Goal: Find specific page/section: Find specific page/section

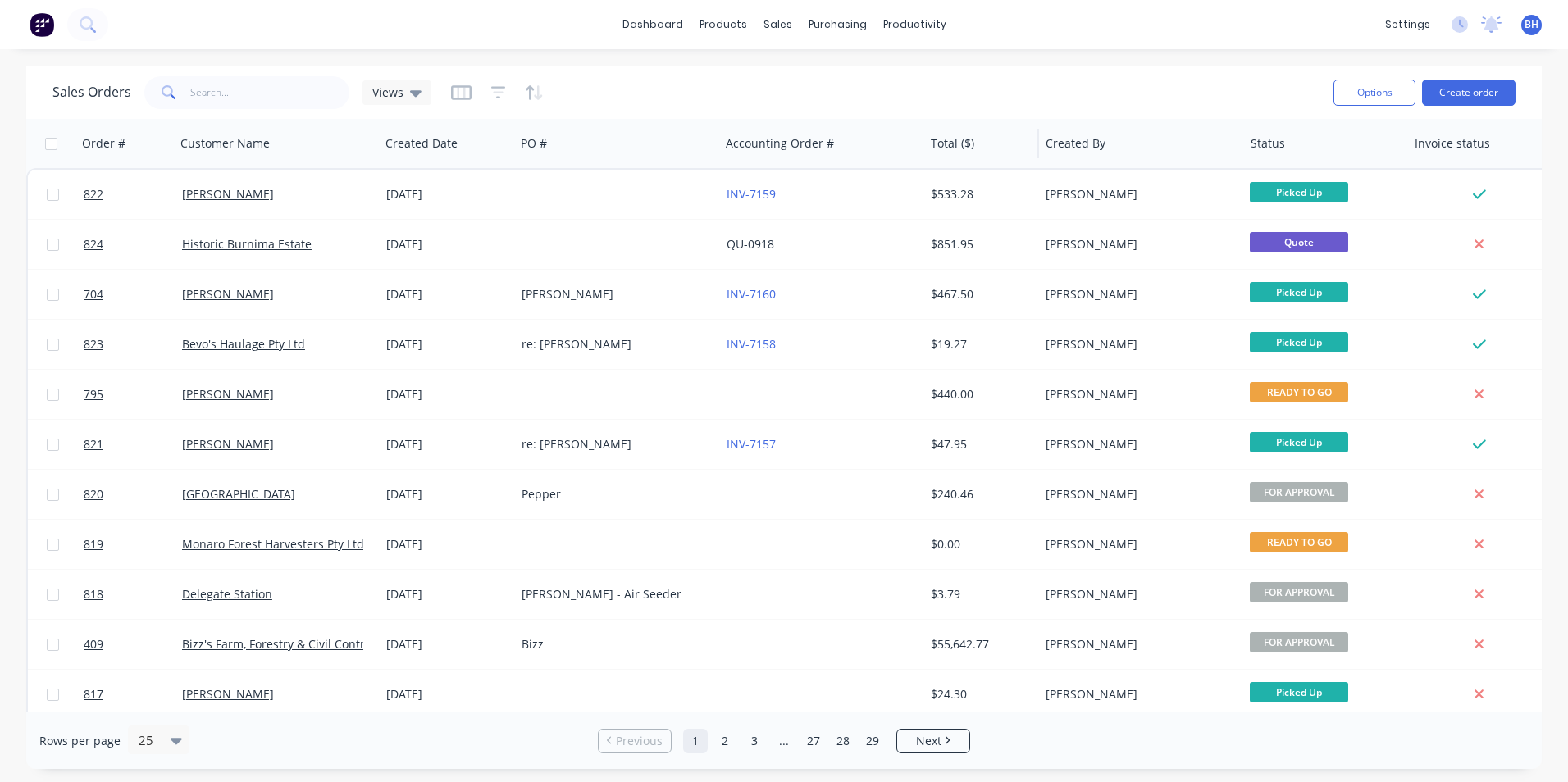
scroll to position [164, 0]
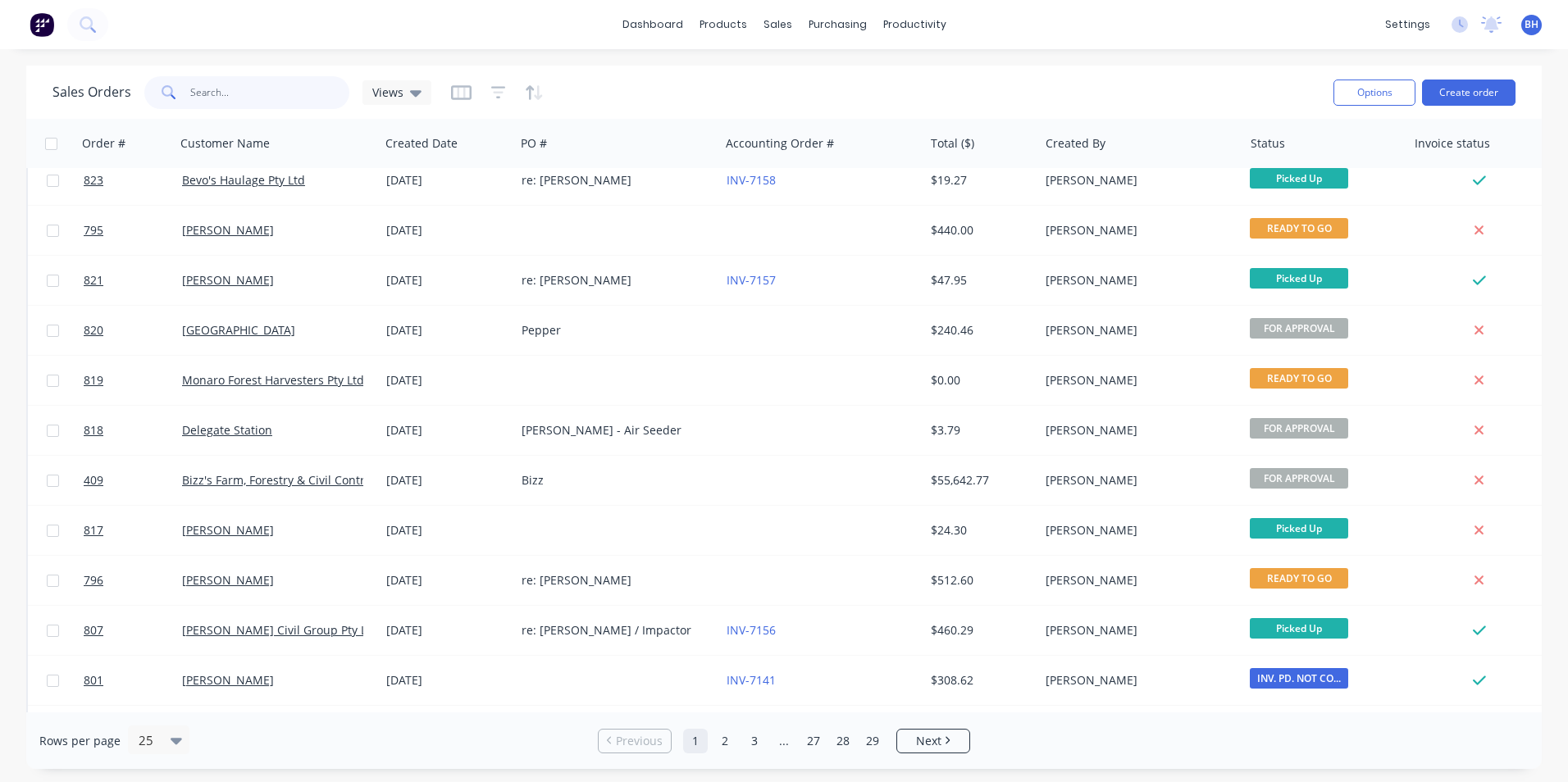
click at [206, 101] on input "text" at bounding box center [270, 93] width 160 height 33
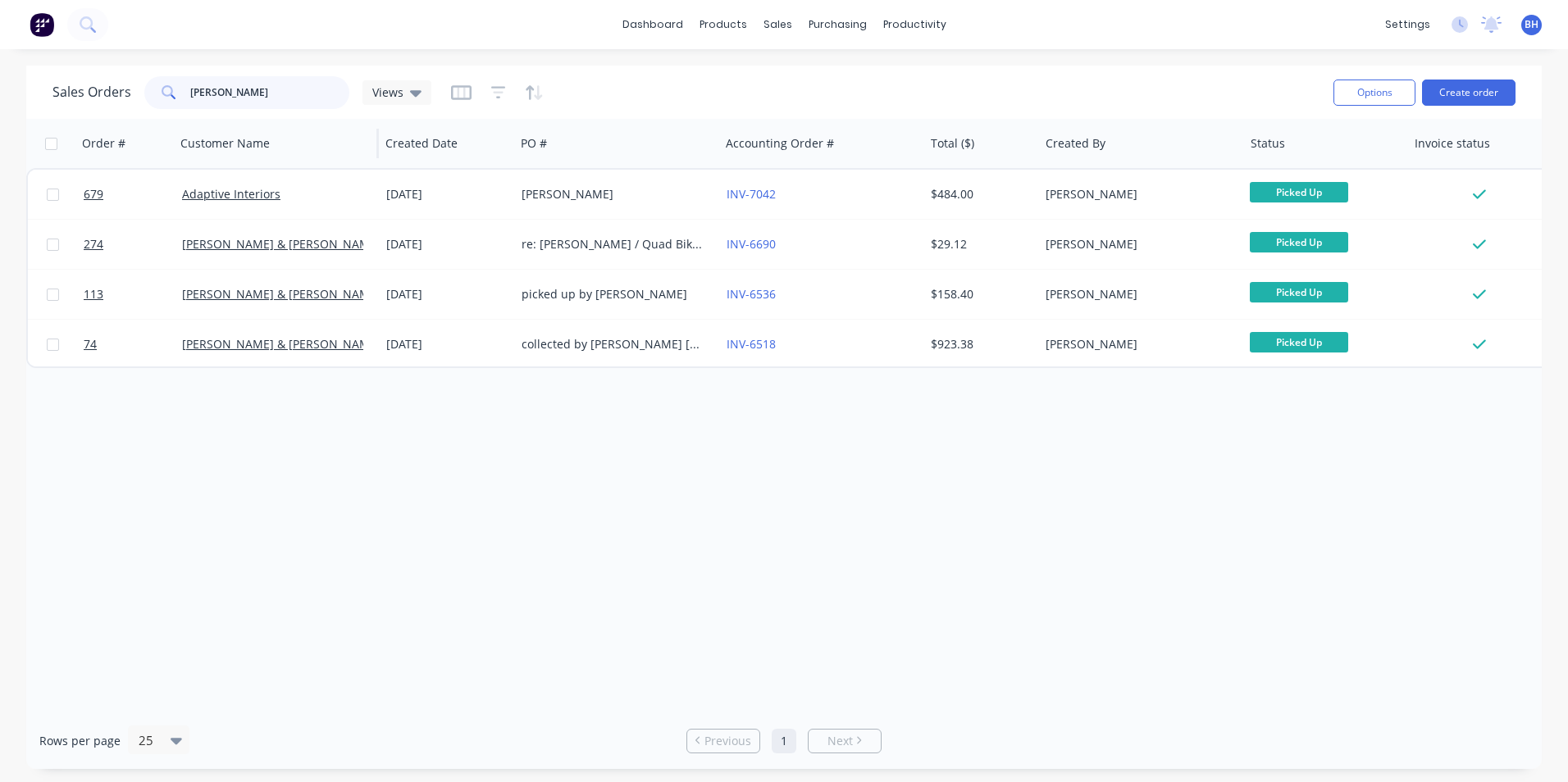
scroll to position [0, 0]
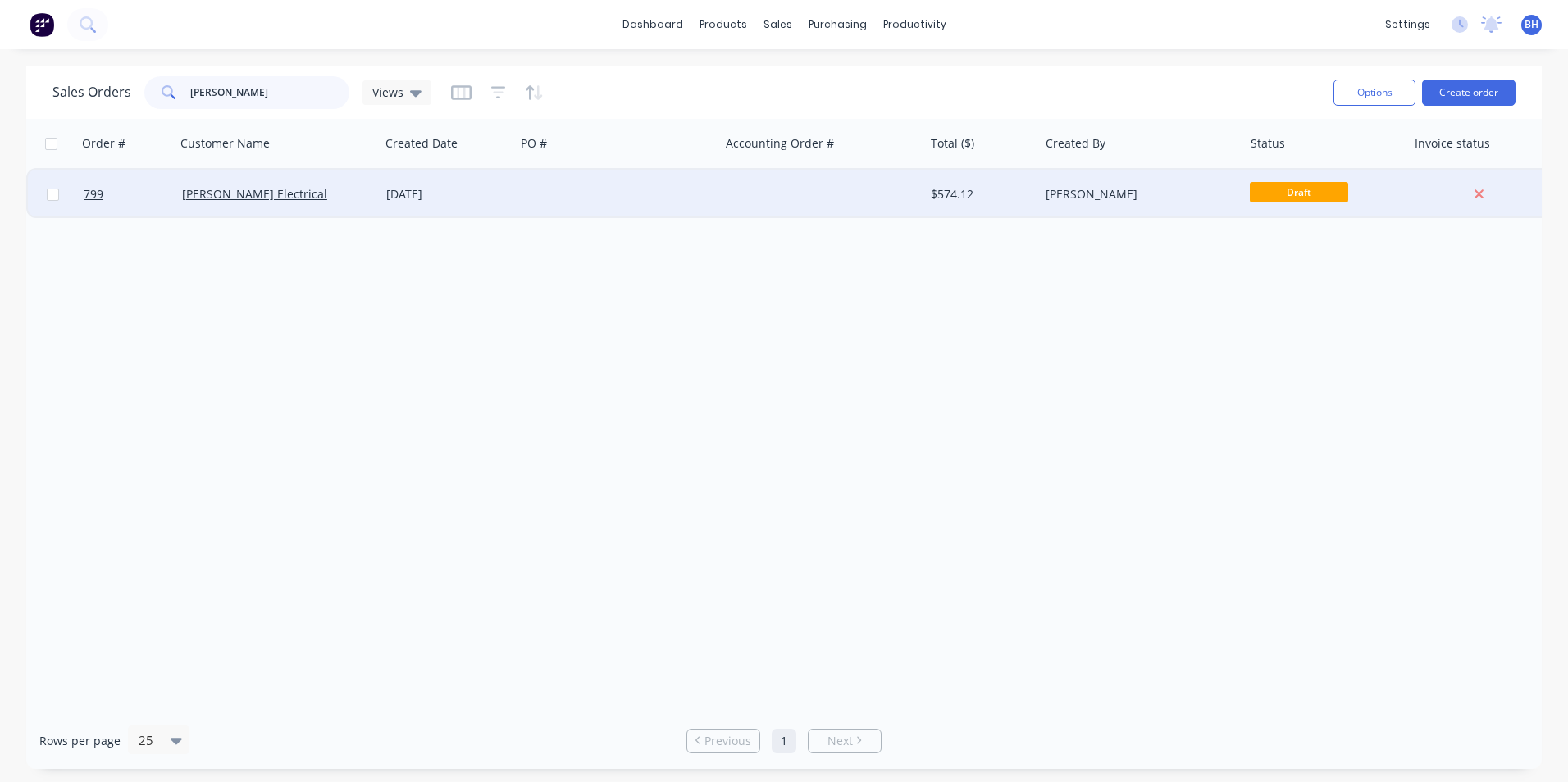
type input "[PERSON_NAME]"
click at [682, 188] on div at bounding box center [616, 193] width 204 height 49
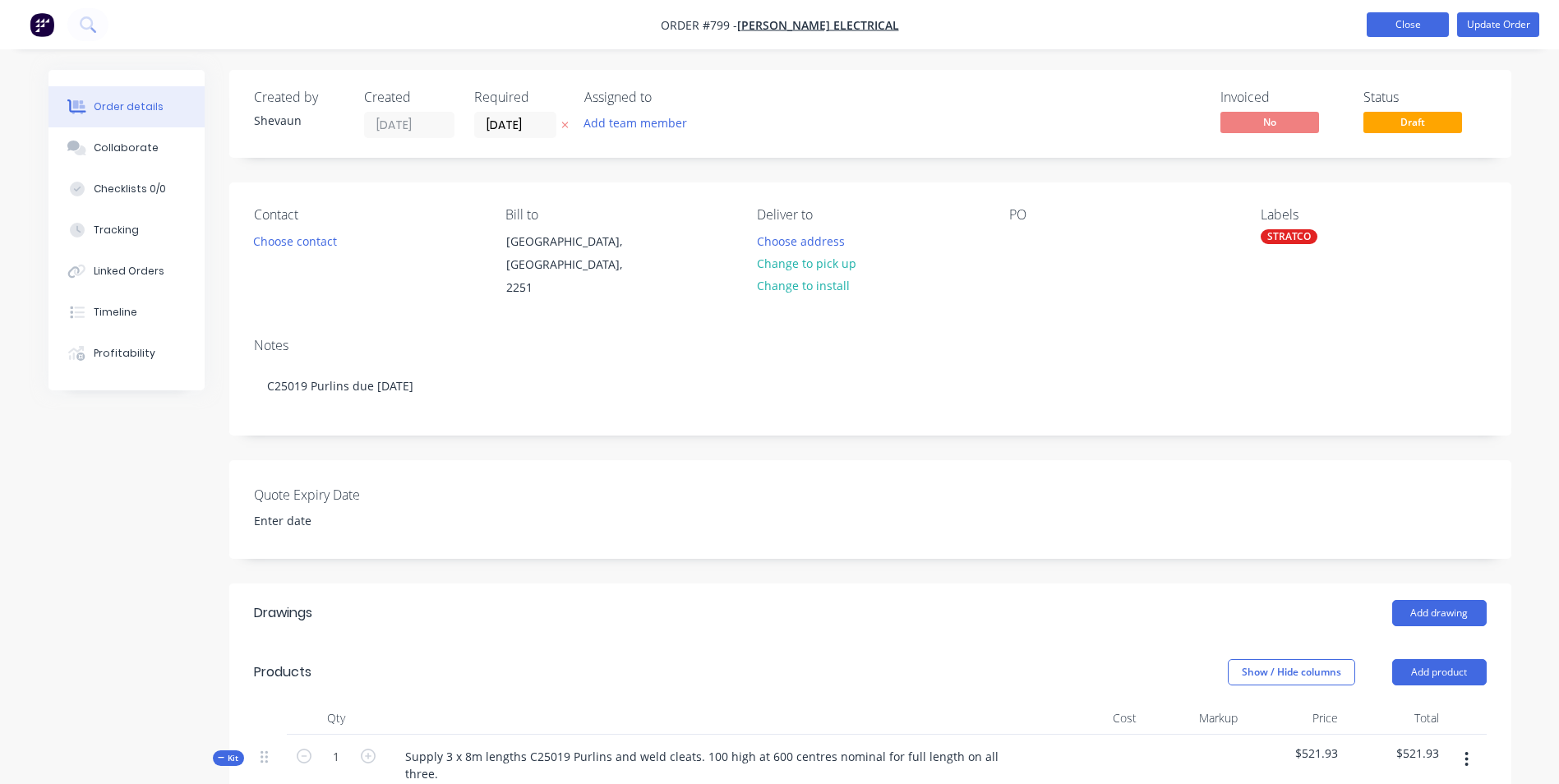
click at [1419, 27] on button "Close" at bounding box center [1407, 24] width 82 height 25
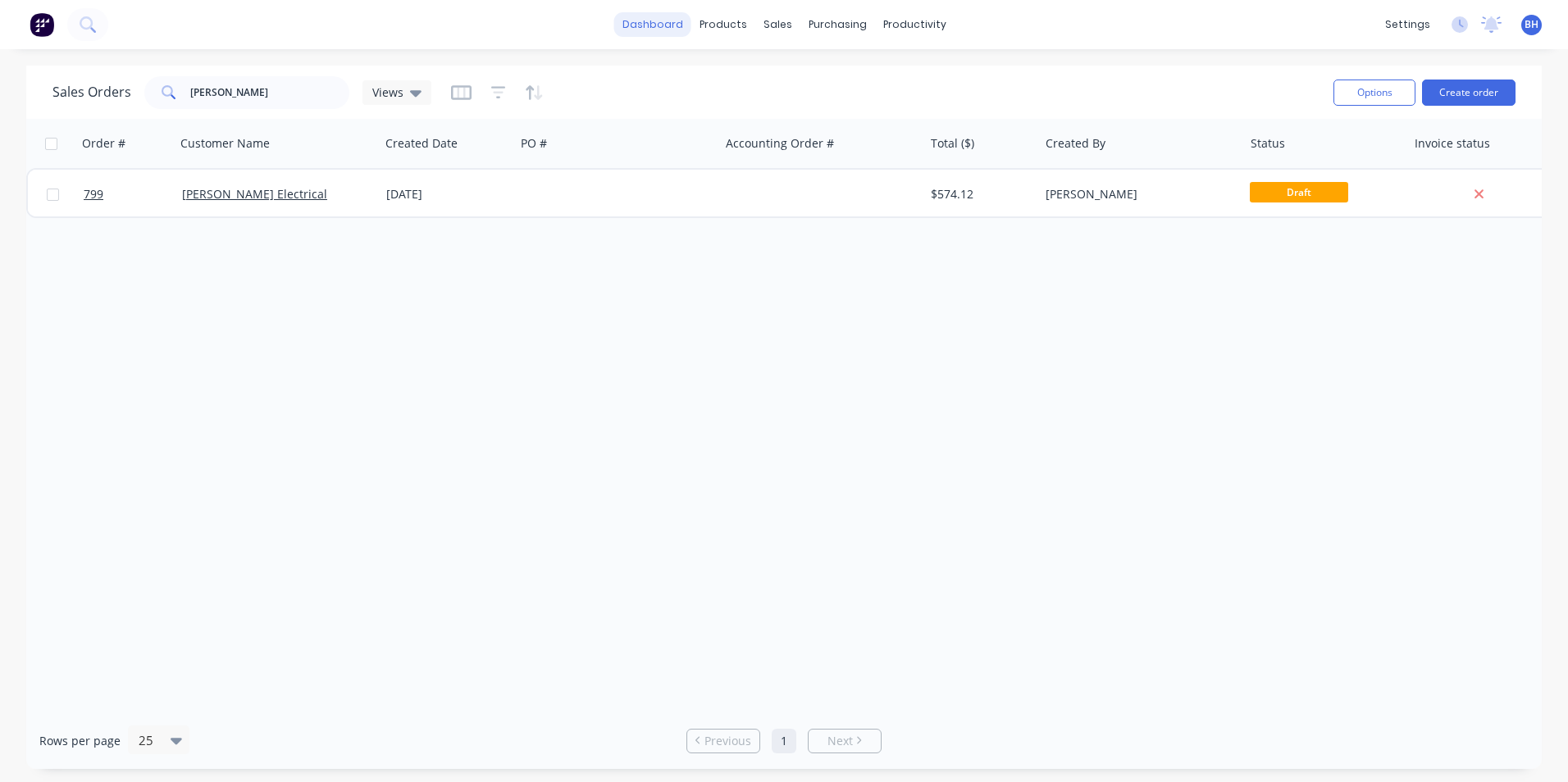
click at [645, 21] on link "dashboard" at bounding box center [652, 24] width 77 height 25
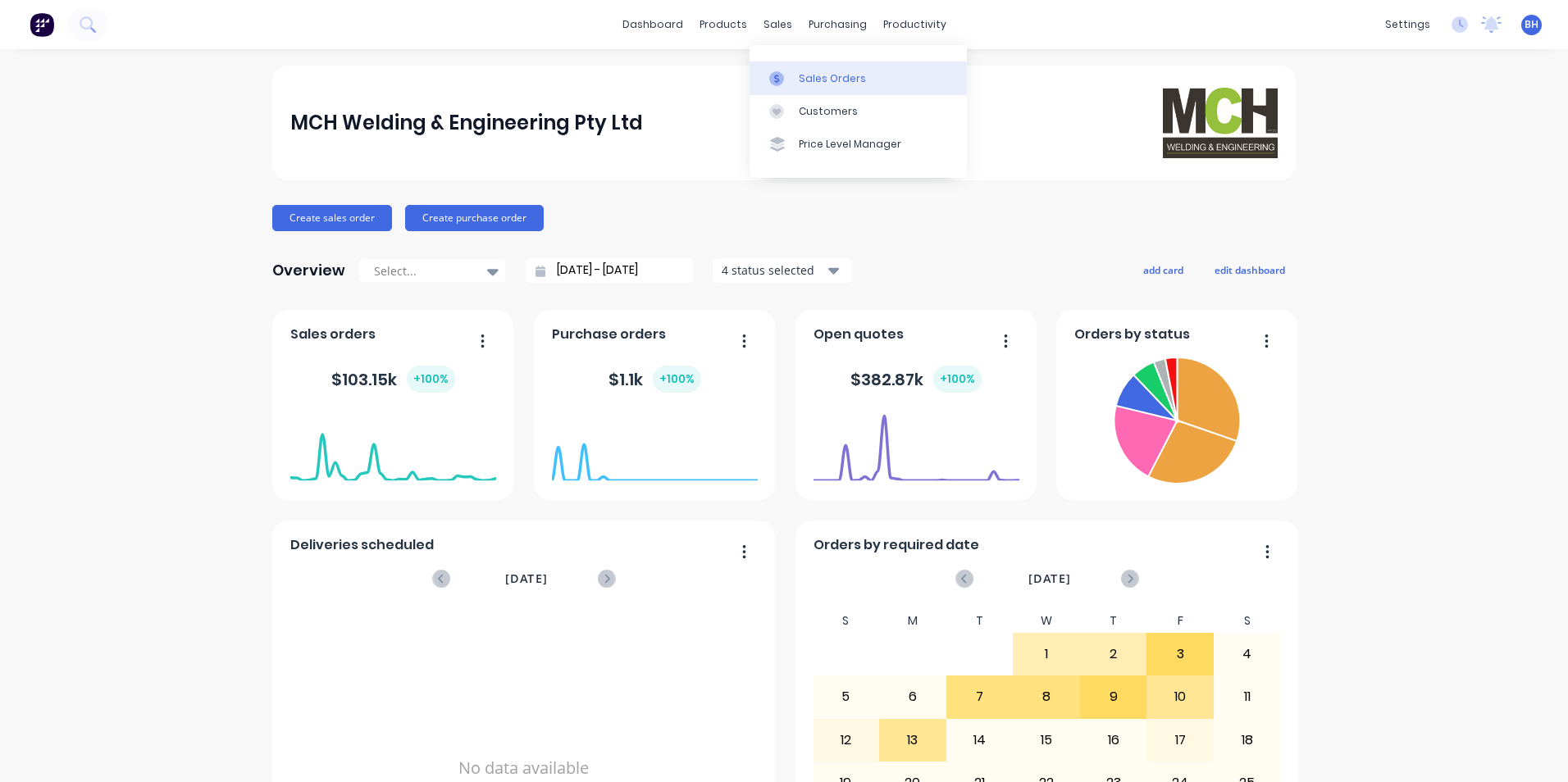
click at [814, 74] on div "Sales Orders" at bounding box center [832, 78] width 67 height 15
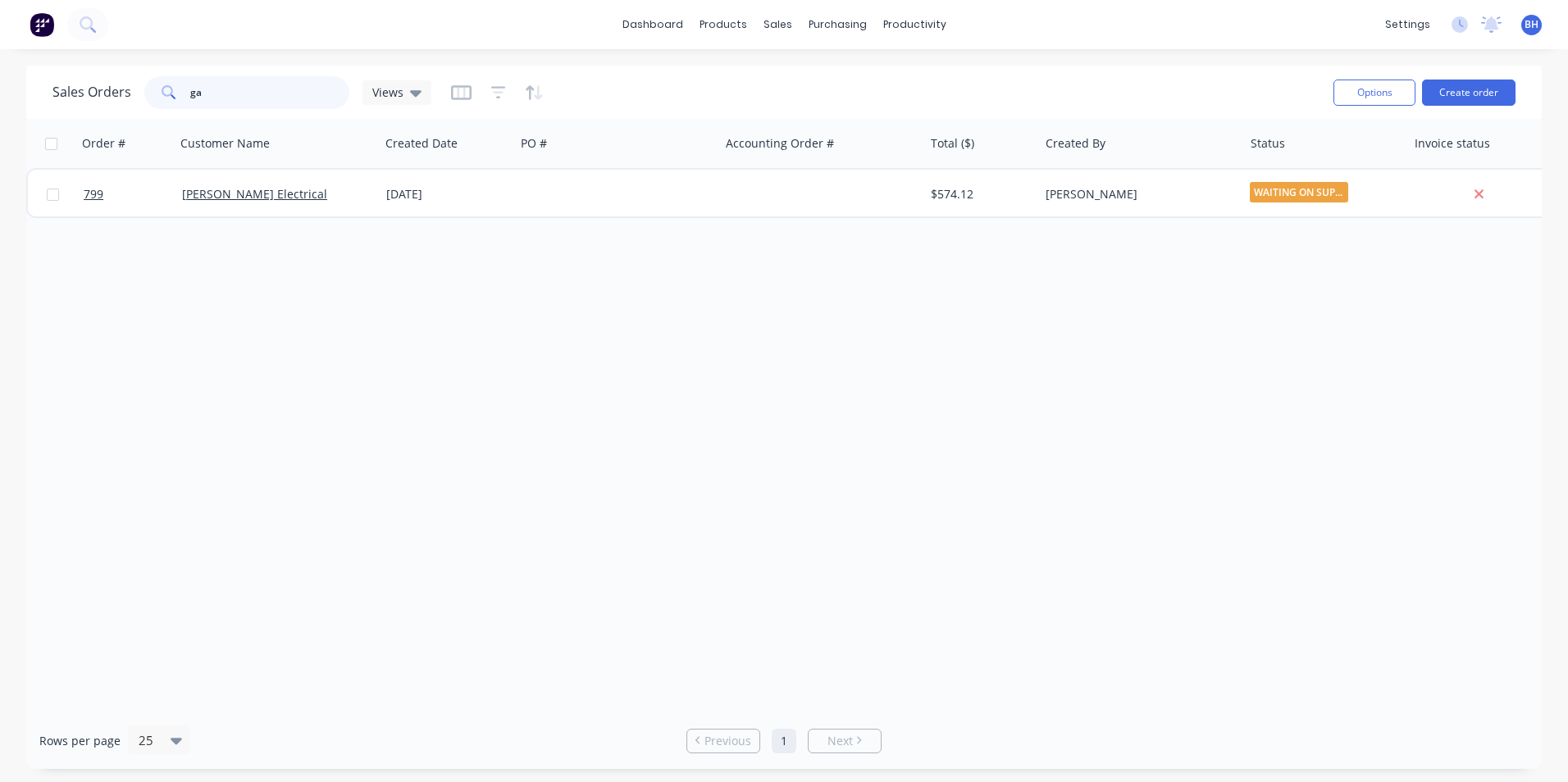
type input "g"
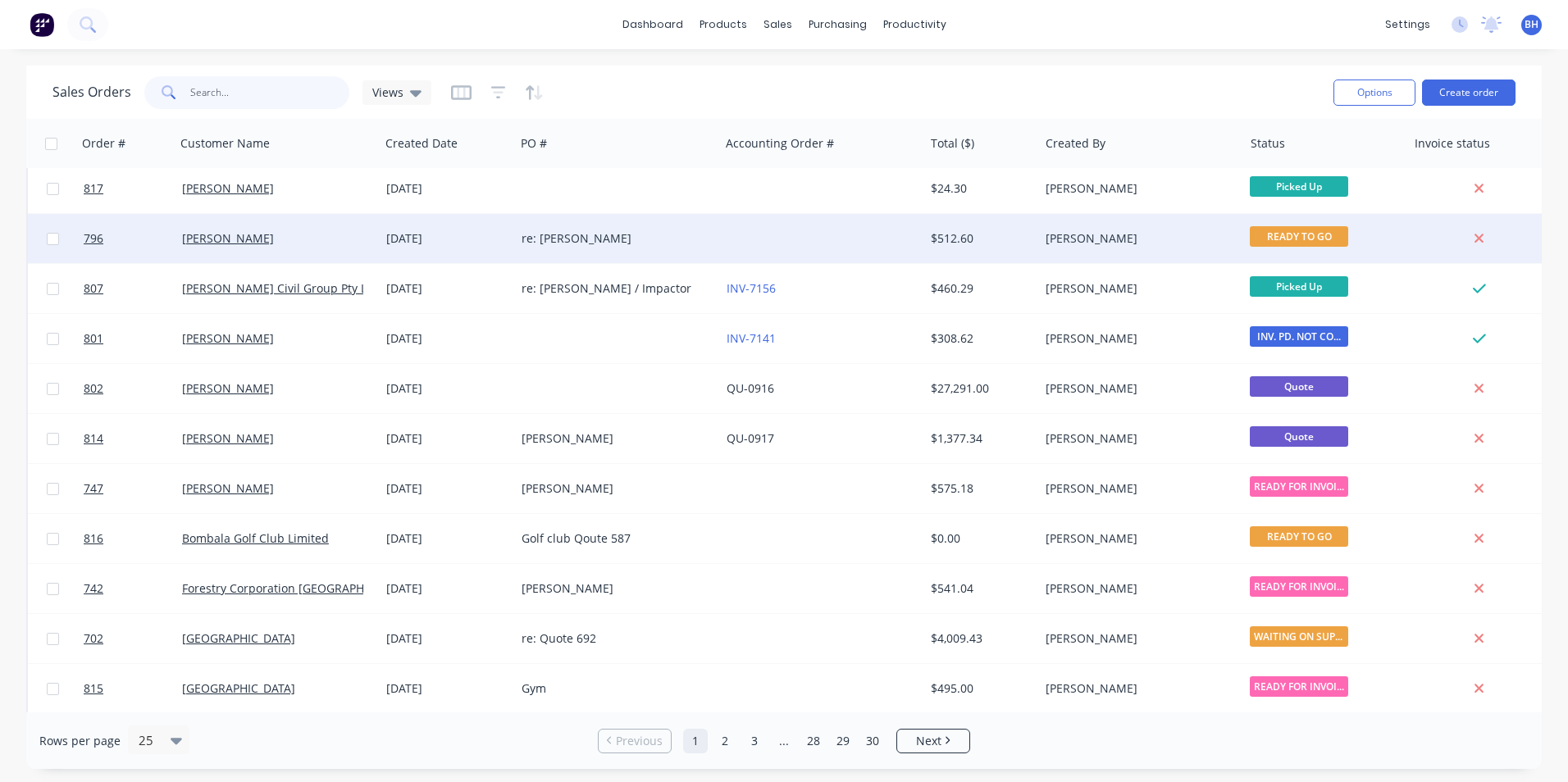
scroll to position [714, 0]
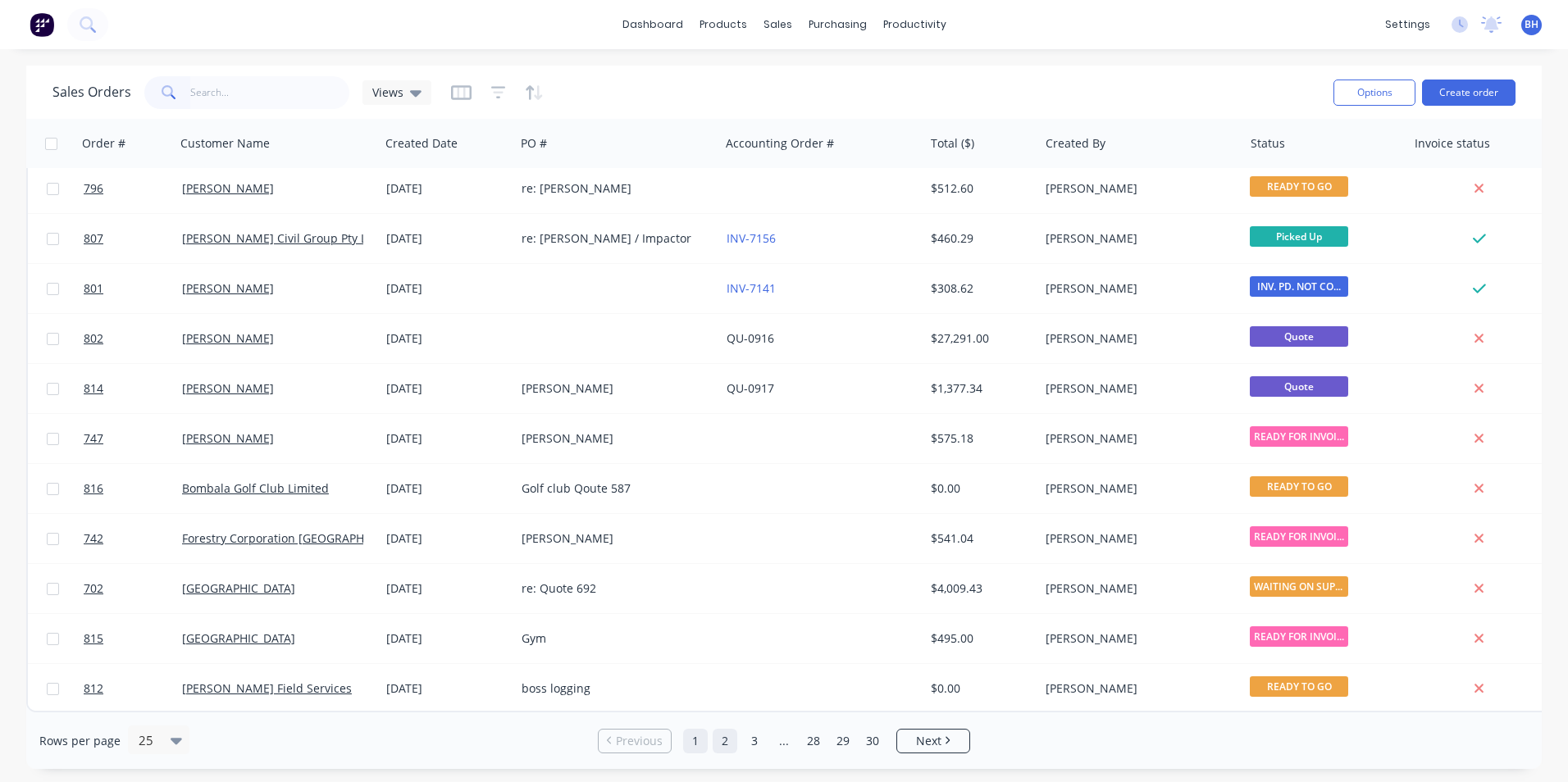
click at [722, 738] on link "2" at bounding box center [725, 741] width 25 height 25
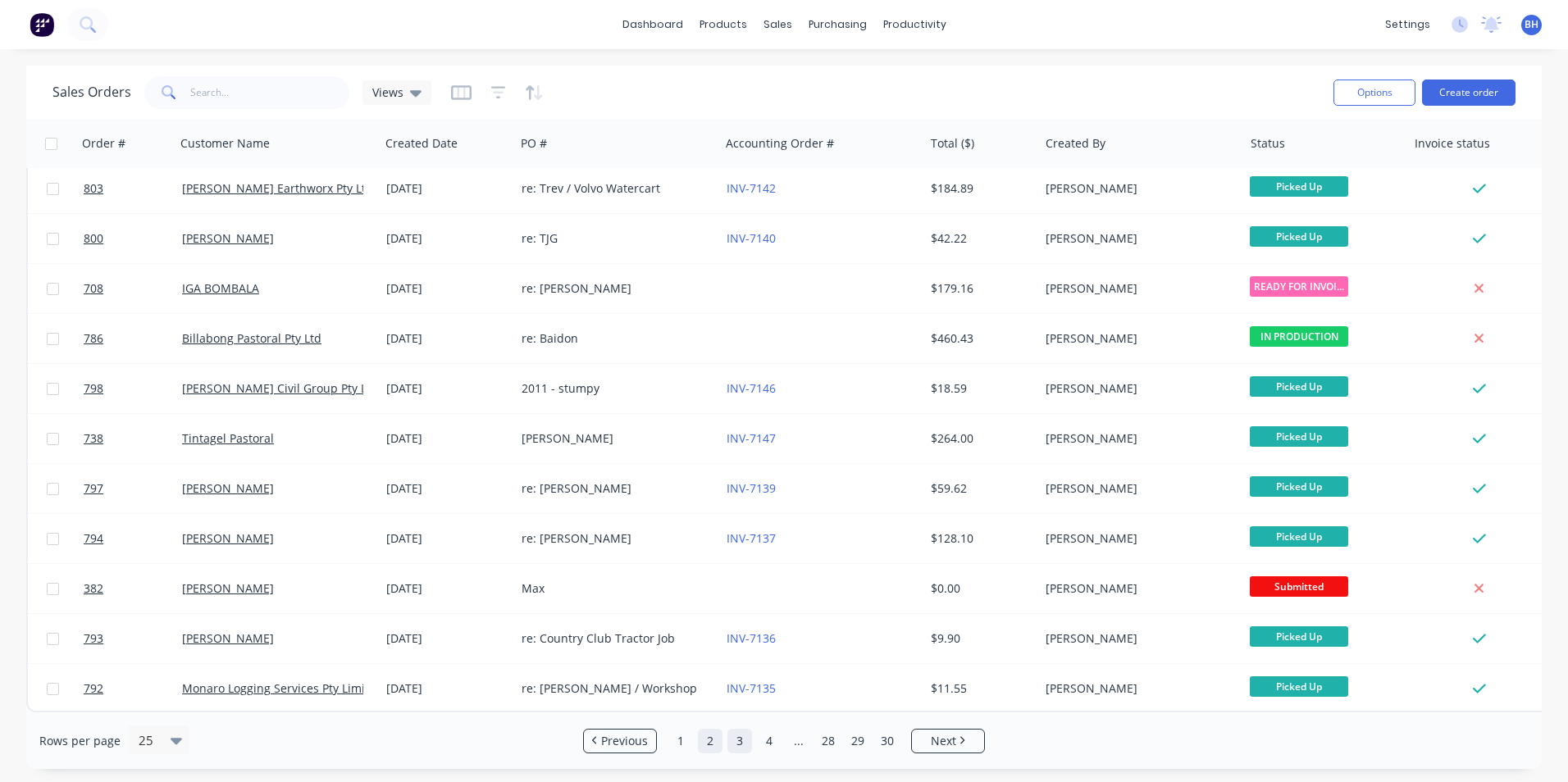
click at [739, 743] on link "3" at bounding box center [739, 741] width 25 height 25
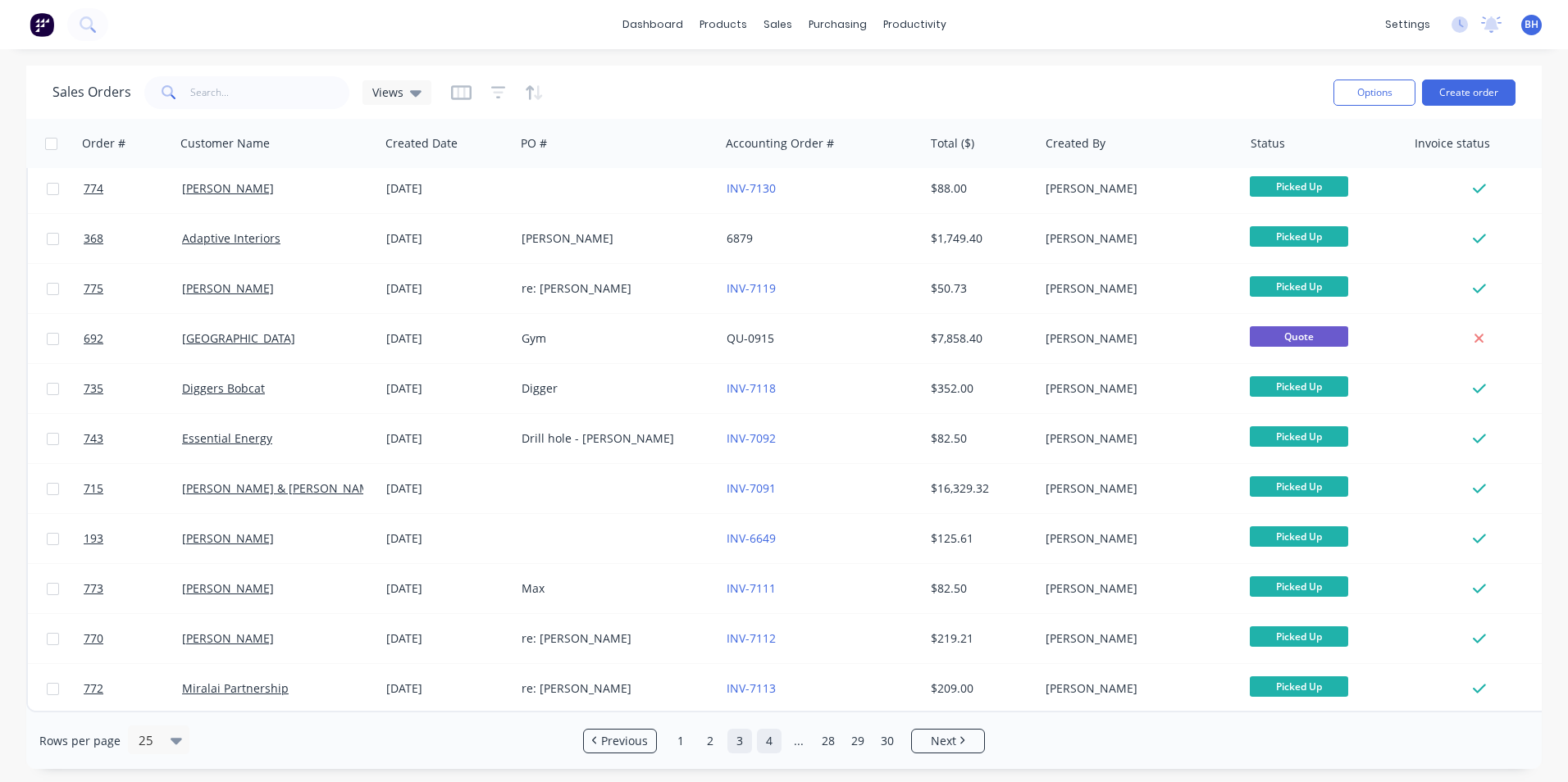
click at [769, 742] on link "4" at bounding box center [769, 741] width 25 height 25
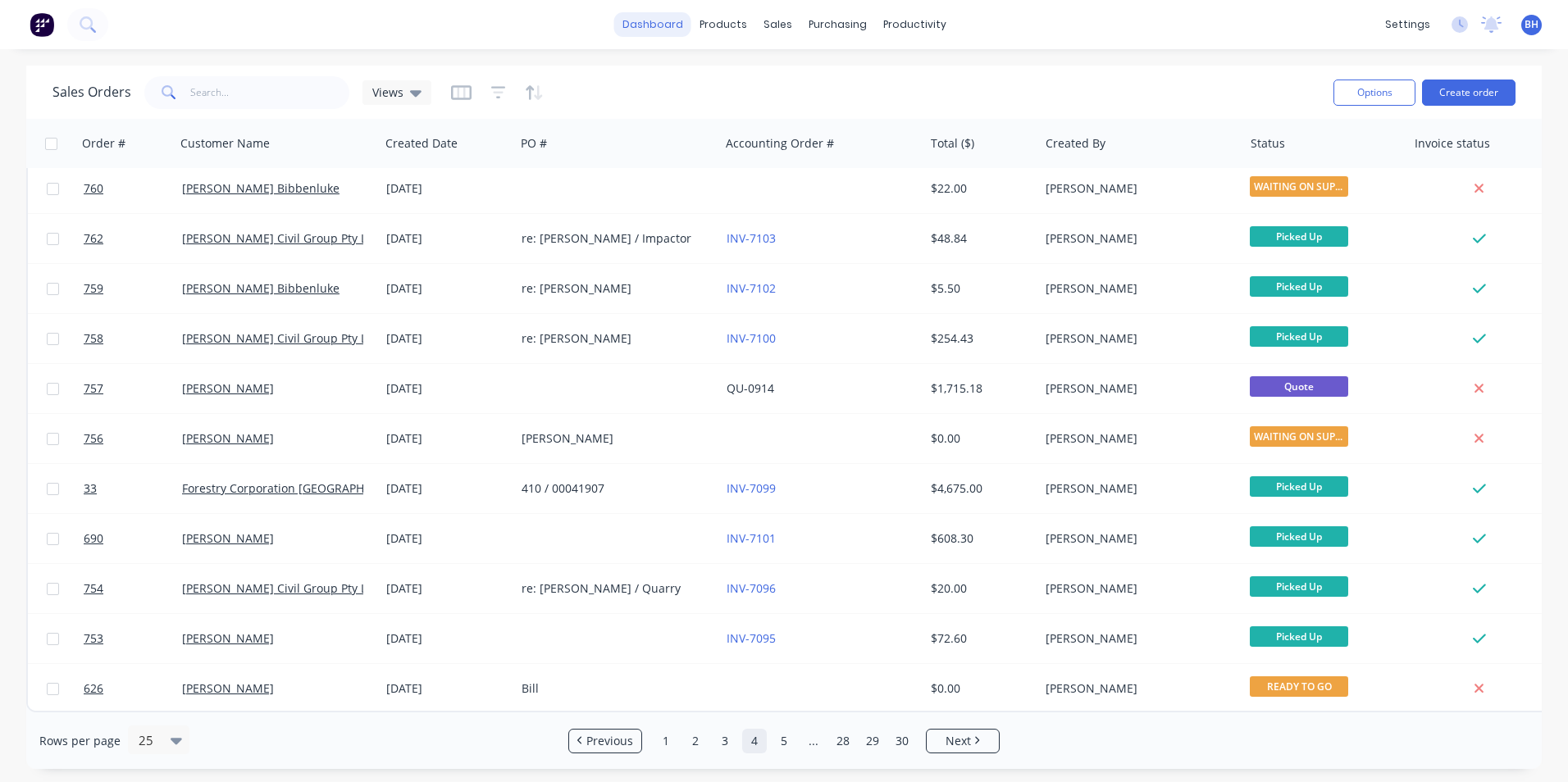
click at [639, 24] on link "dashboard" at bounding box center [652, 24] width 77 height 25
